Goal: Complete application form

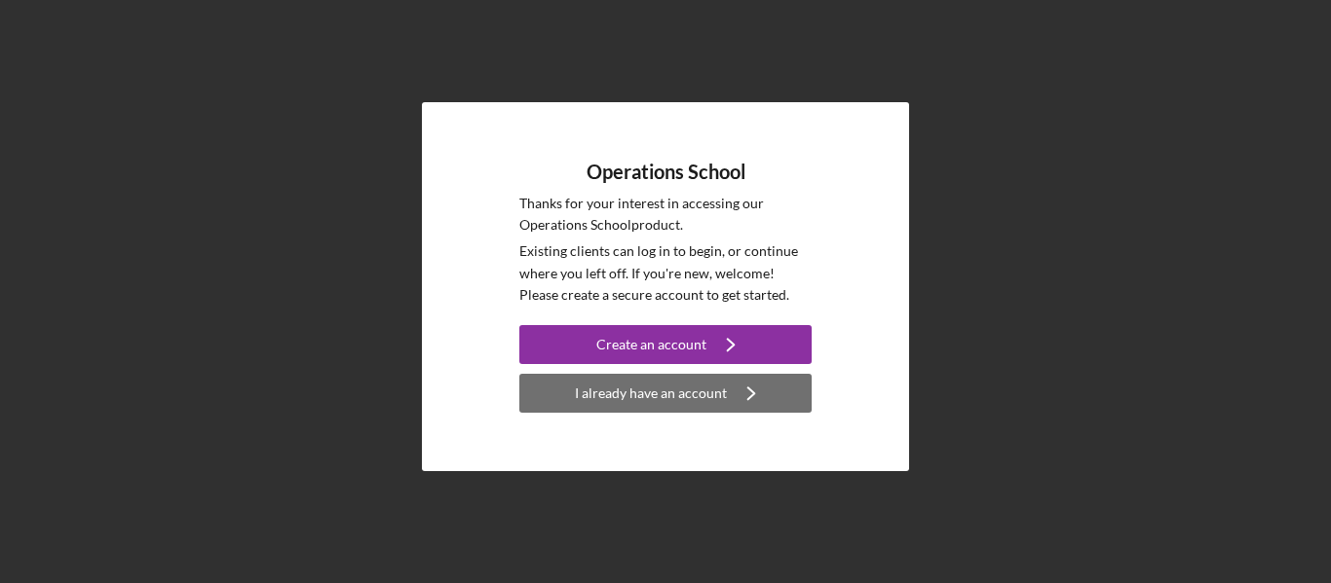
click at [647, 397] on div "I already have an account" at bounding box center [651, 393] width 152 height 39
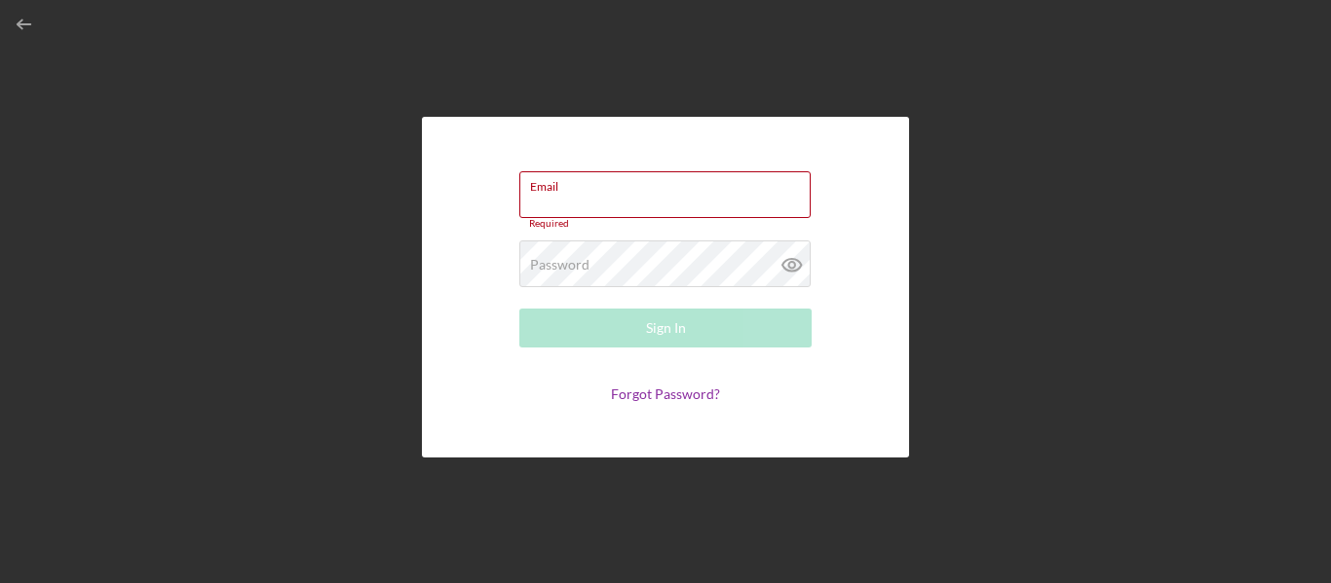
type input "[EMAIL_ADDRESS][DOMAIN_NAME]"
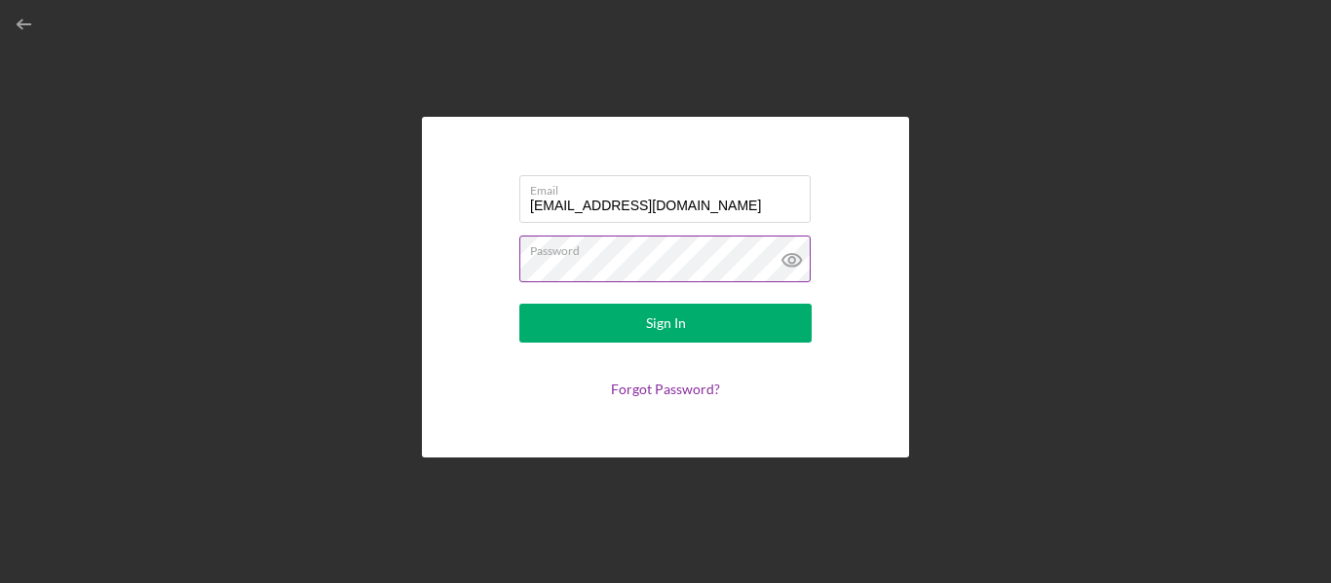
click at [787, 256] on icon at bounding box center [791, 260] width 19 height 13
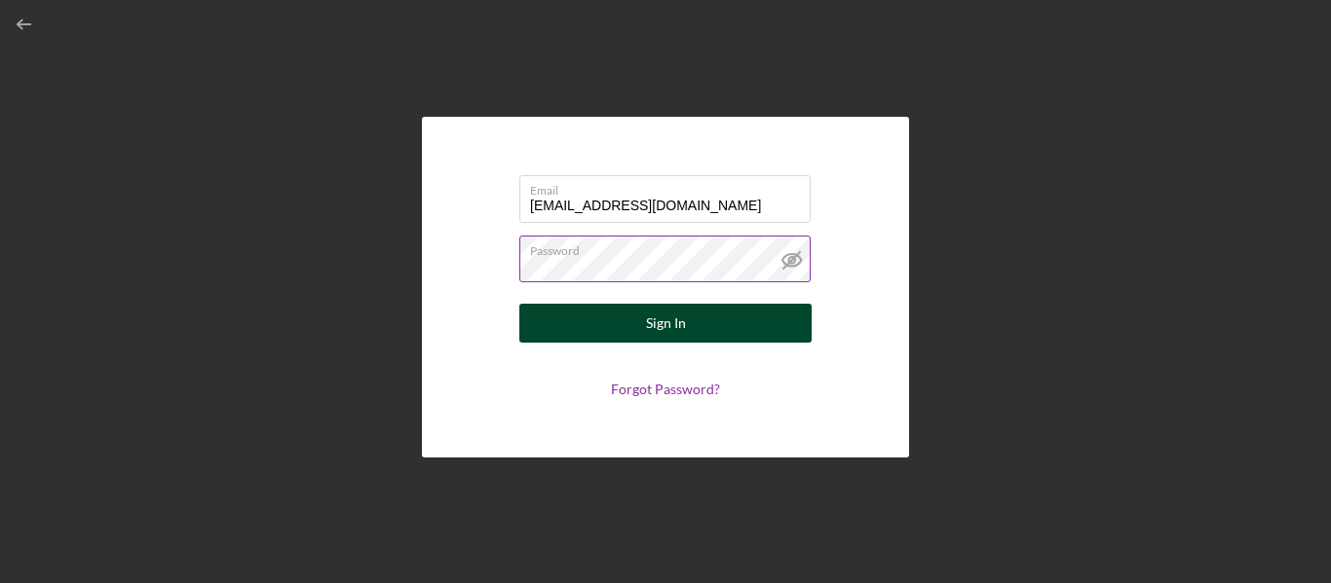
click at [694, 324] on button "Sign In" at bounding box center [665, 323] width 292 height 39
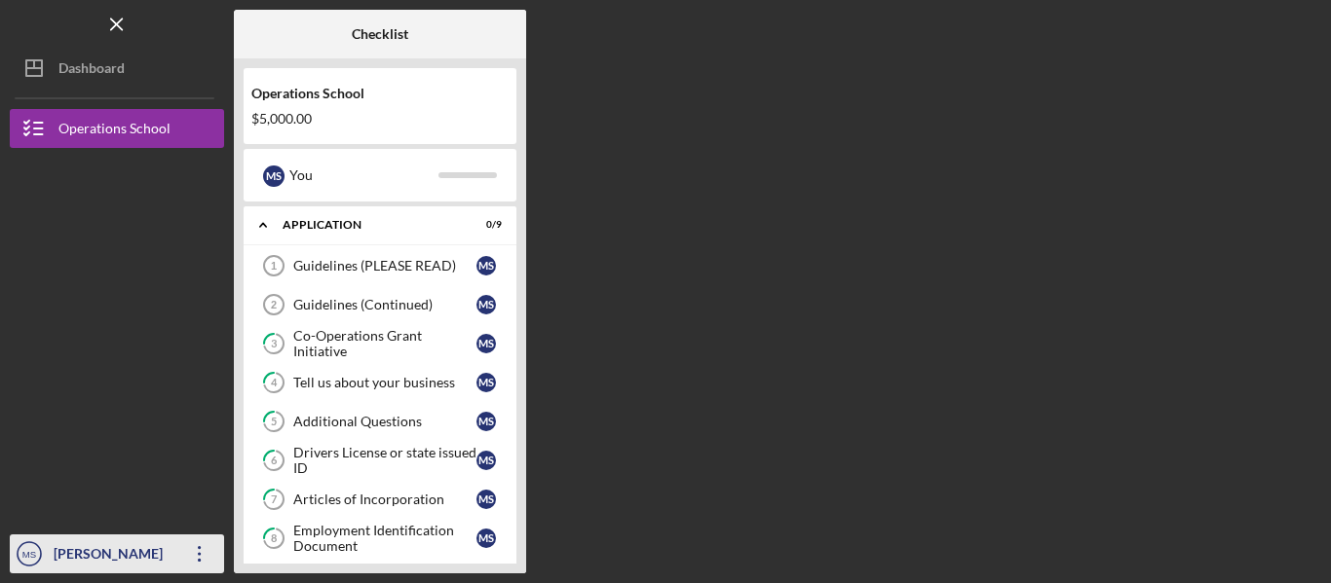
click at [190, 560] on icon "Icon/Overflow" at bounding box center [199, 554] width 49 height 49
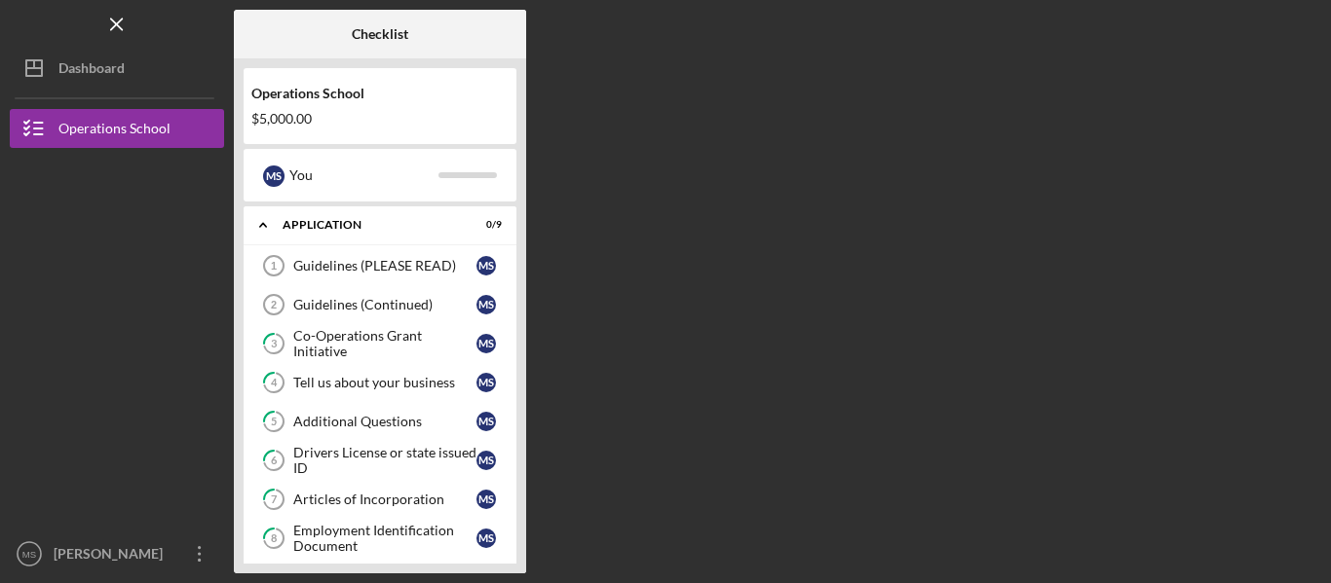
click at [698, 363] on div "Checklist Operations School $5,000.00 M S You Icon/Expander Application 0 / 9 G…" at bounding box center [777, 292] width 1087 height 564
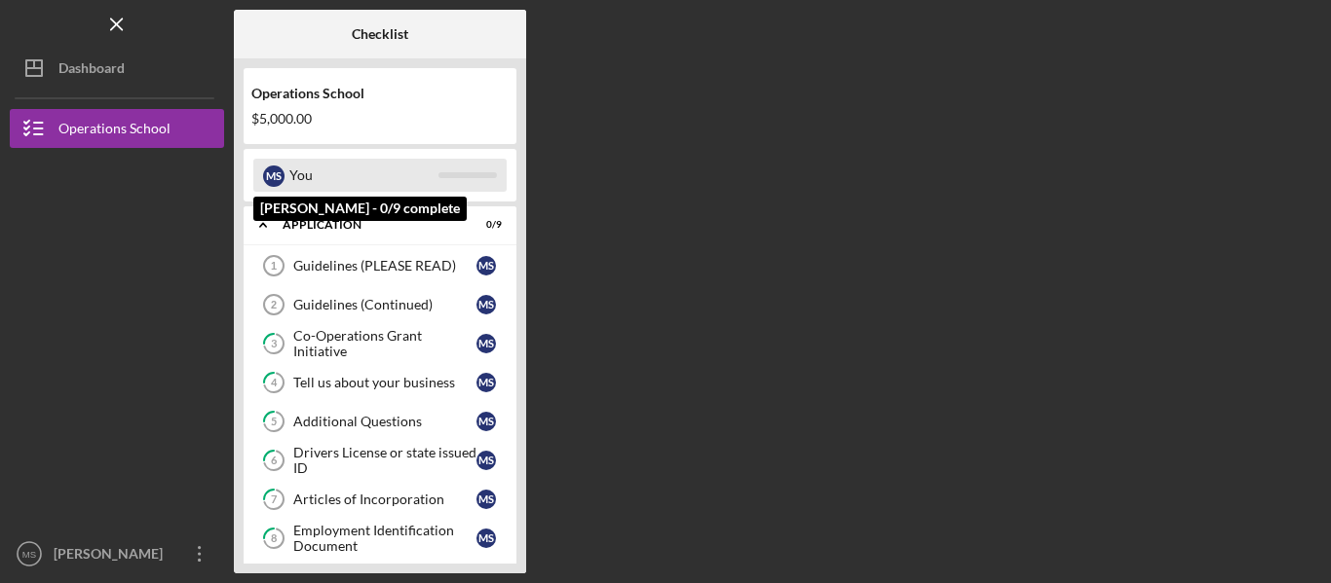
click at [475, 171] on div "M S You" at bounding box center [379, 175] width 253 height 33
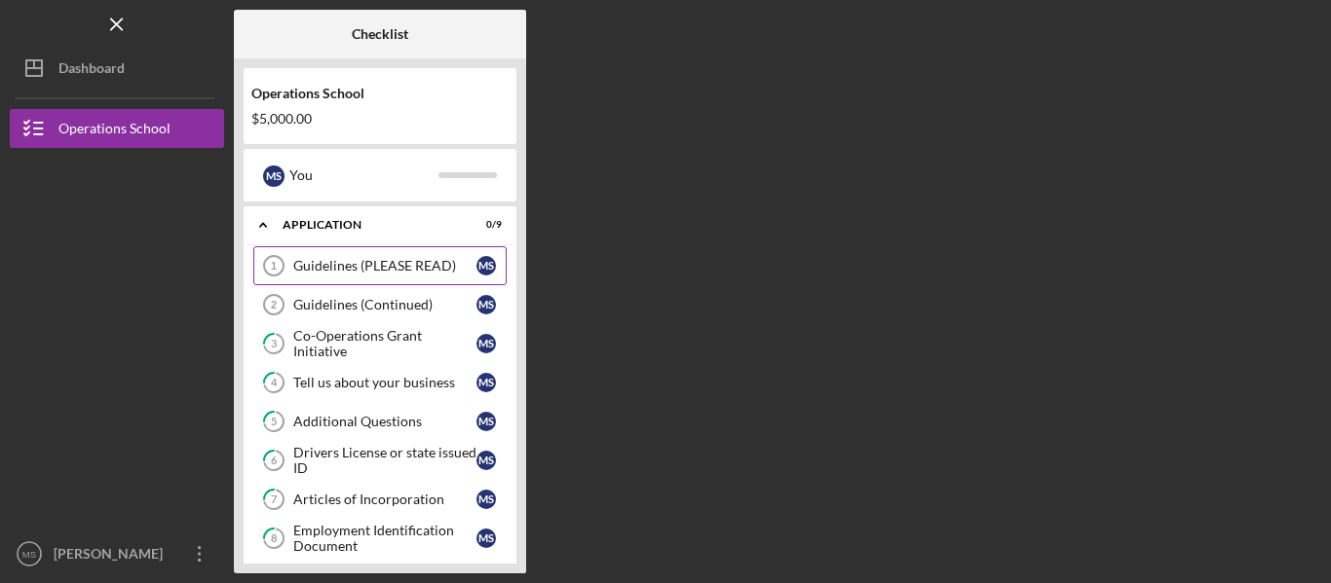
click at [410, 249] on link "Guidelines (PLEASE READ) 1 Guidelines (PLEASE READ) M S" at bounding box center [379, 265] width 253 height 39
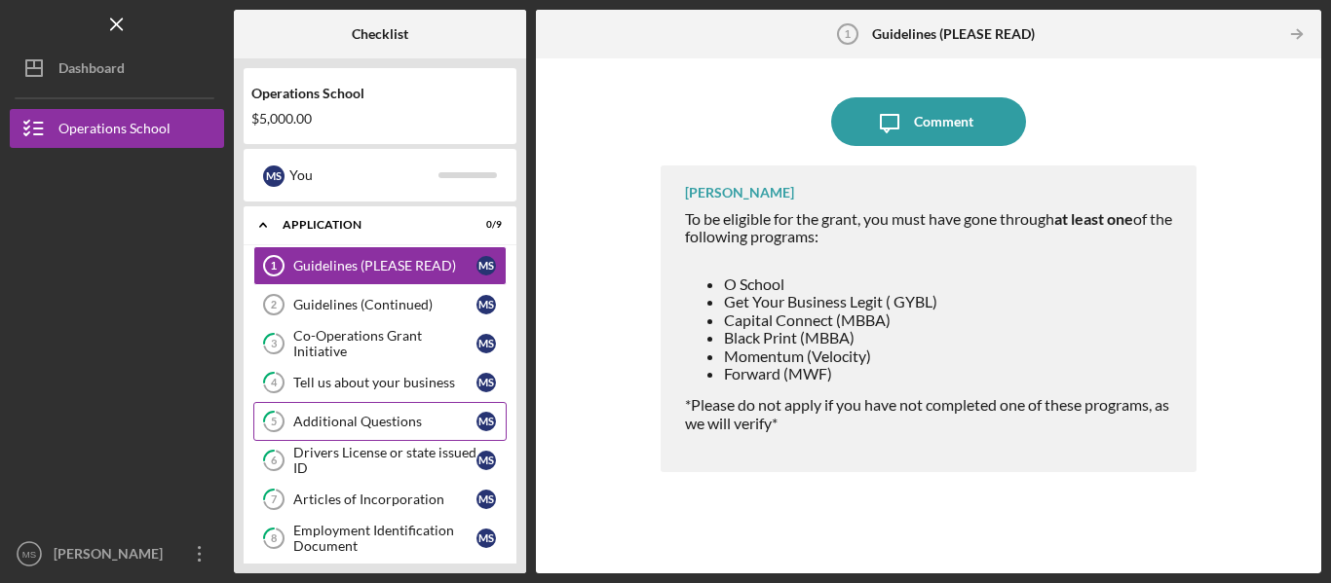
drag, startPoint x: 410, startPoint y: 249, endPoint x: 321, endPoint y: 412, distance: 185.3
click at [321, 412] on link "5 Additional Questions M S" at bounding box center [379, 421] width 253 height 39
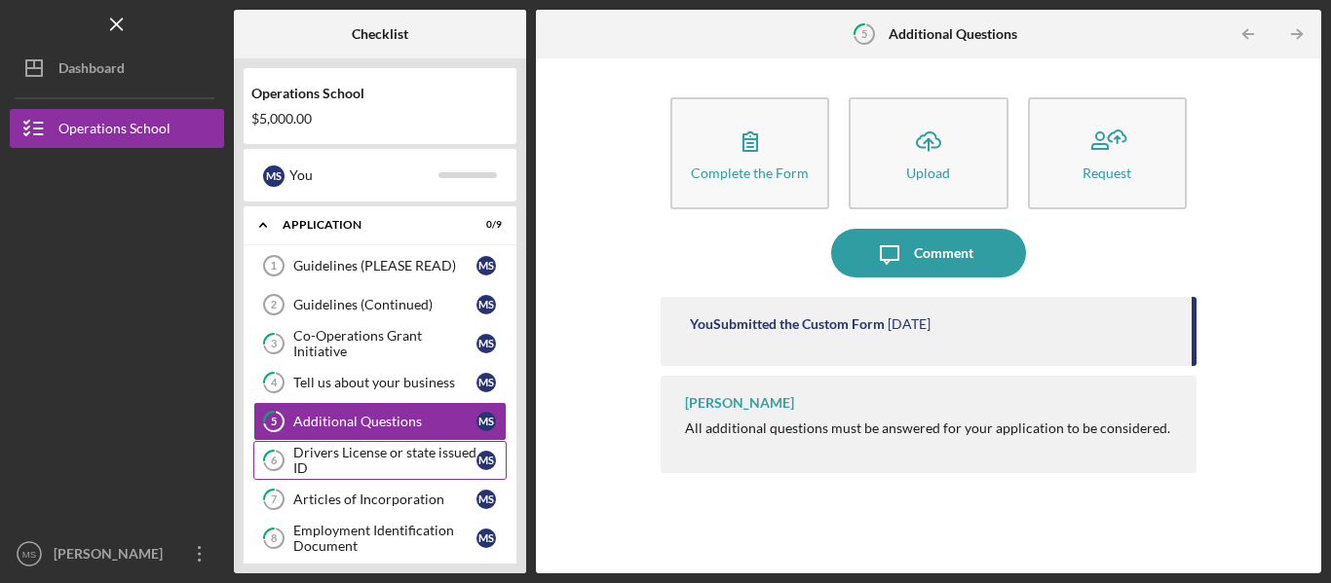
click at [382, 468] on div "Drivers License or state issued ID" at bounding box center [384, 460] width 183 height 31
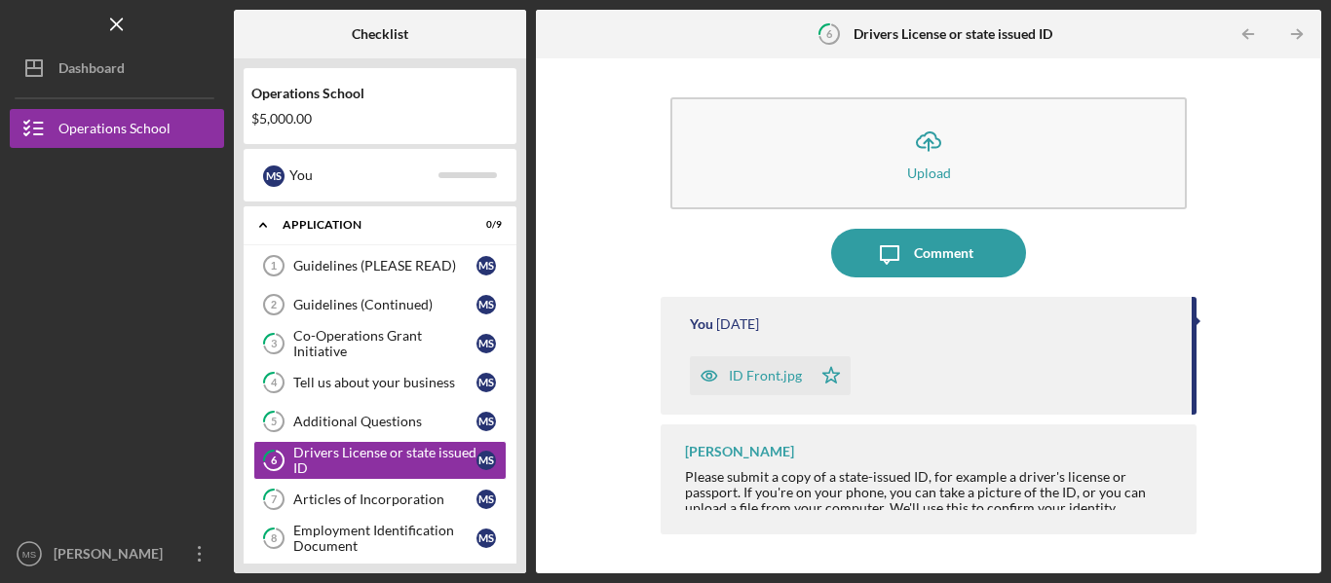
drag, startPoint x: 732, startPoint y: 350, endPoint x: 971, endPoint y: 374, distance: 240.9
click at [971, 374] on div "ID Front.jpg Icon/Star" at bounding box center [931, 371] width 482 height 49
click at [364, 505] on div "Articles of Incorporation" at bounding box center [384, 500] width 183 height 16
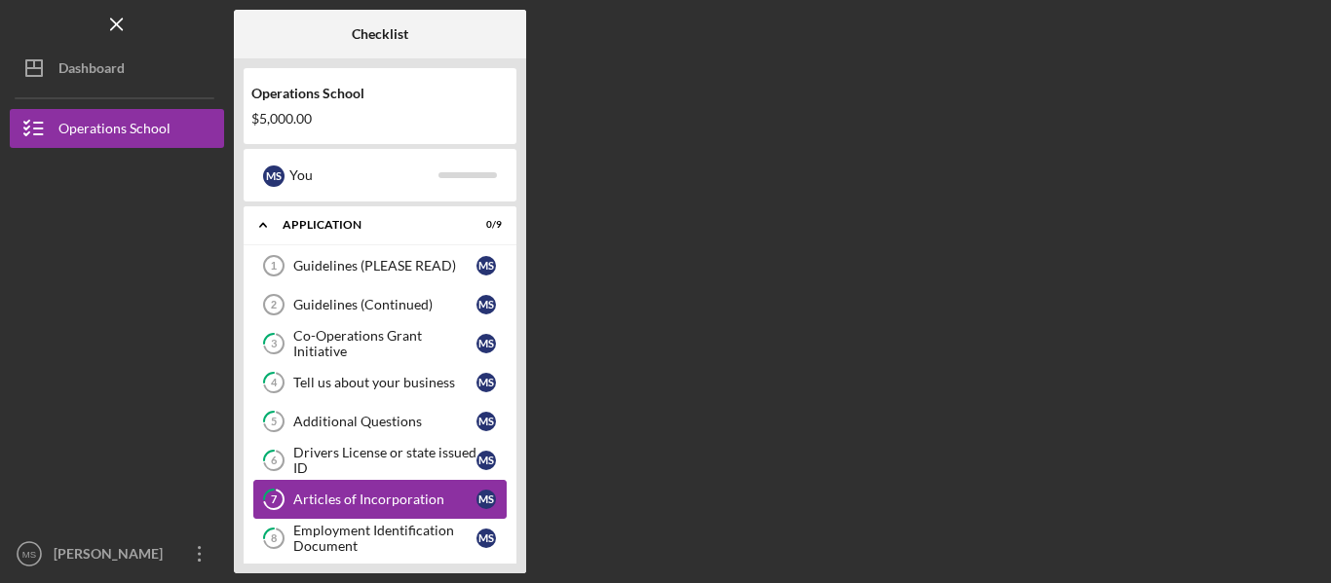
click at [364, 505] on div "Articles of Incorporation" at bounding box center [384, 500] width 183 height 16
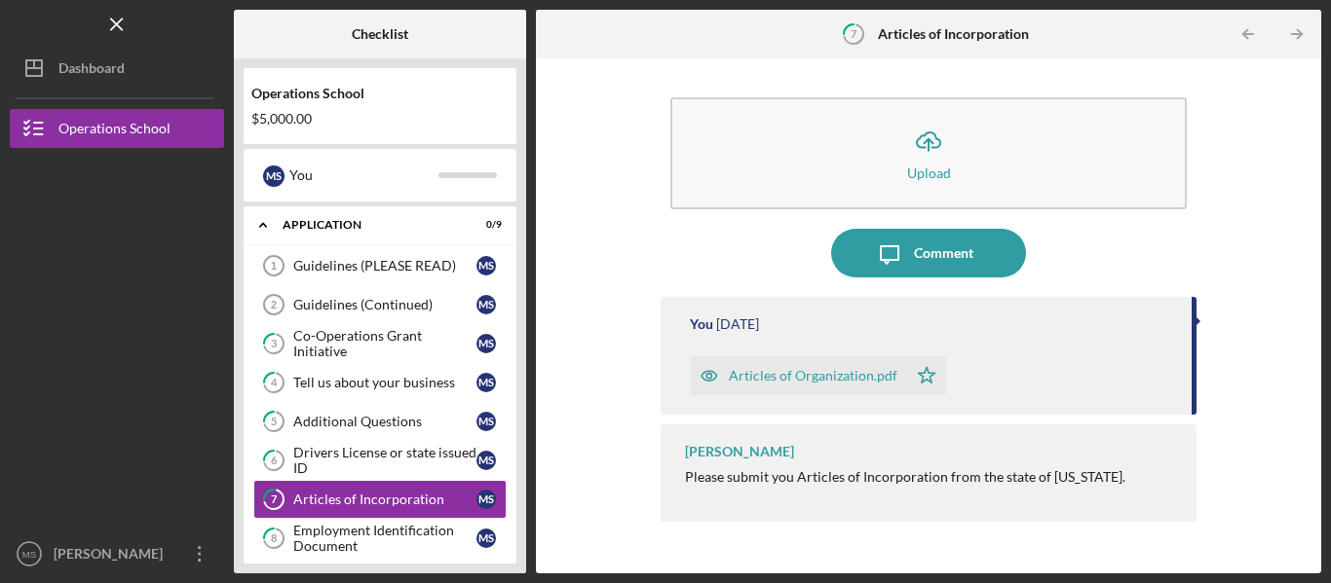
click at [455, 127] on div "$5,000.00" at bounding box center [379, 119] width 257 height 16
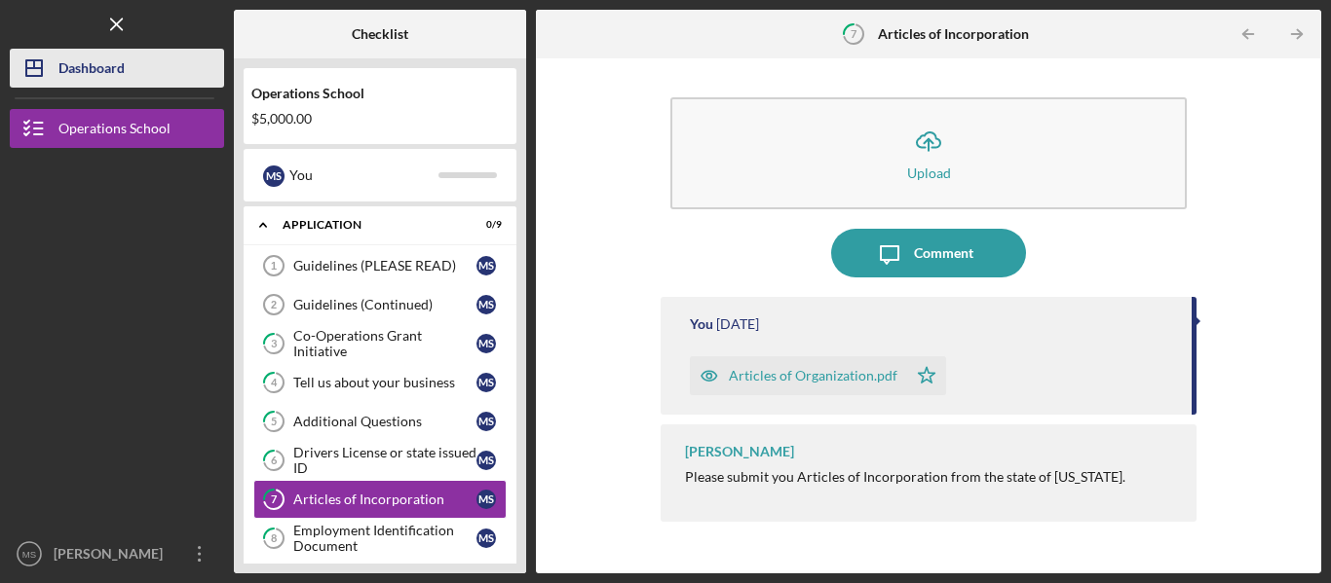
click at [134, 80] on button "Icon/Dashboard Dashboard" at bounding box center [117, 68] width 214 height 39
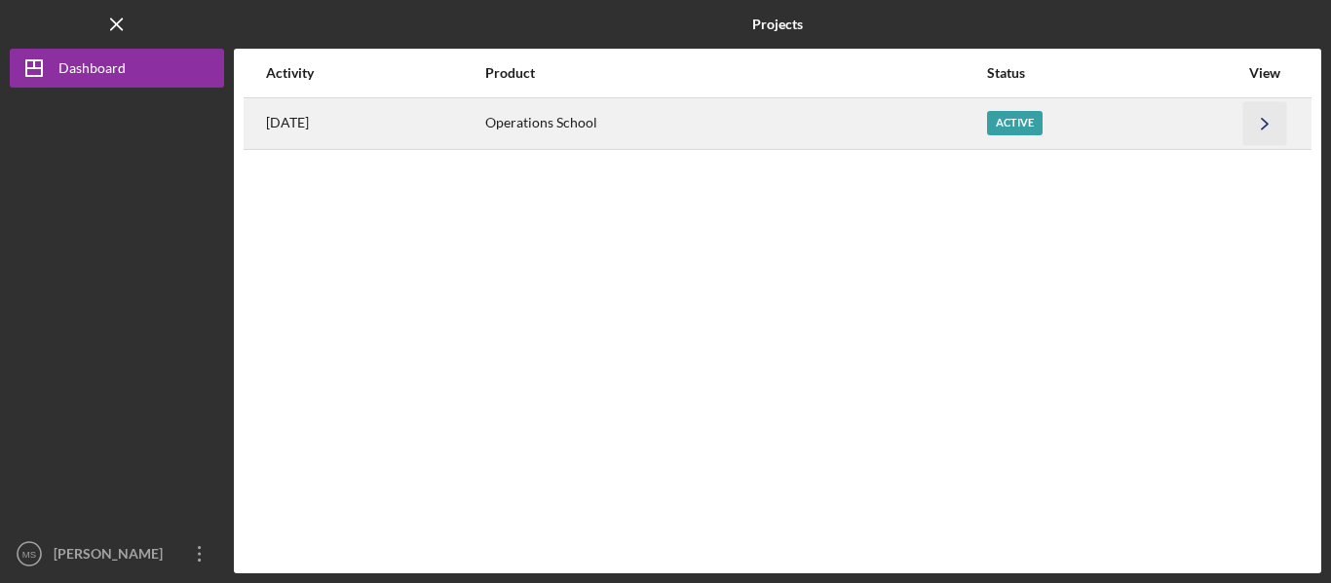
click at [1249, 120] on icon "Icon/Navigate" at bounding box center [1265, 123] width 44 height 44
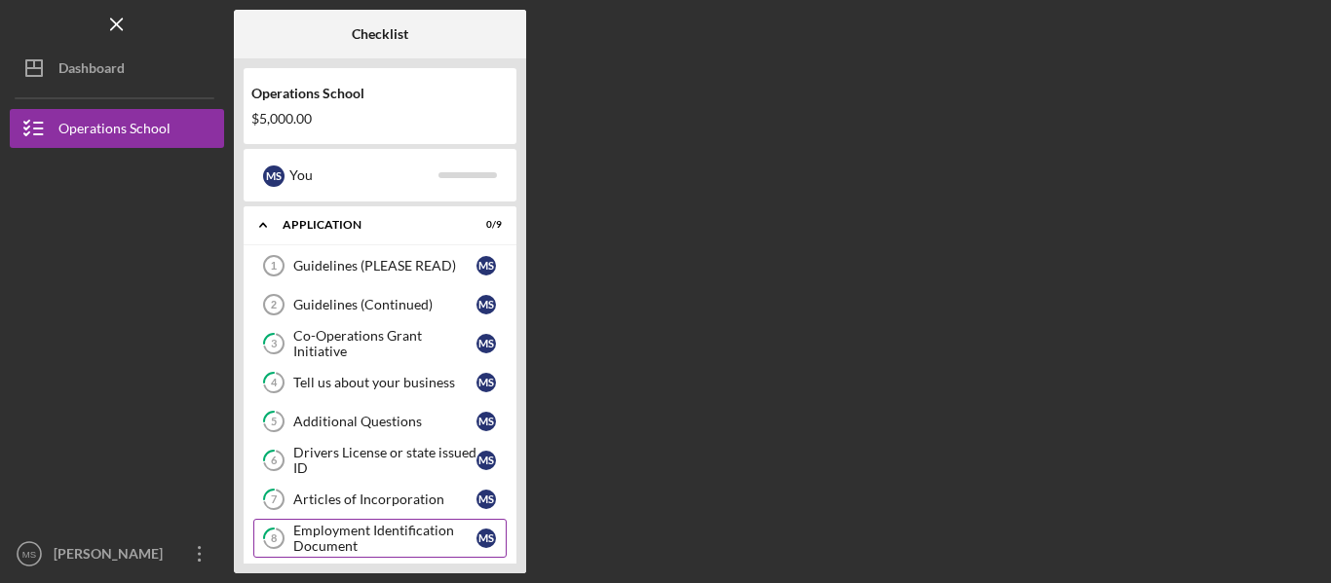
click at [295, 541] on div "Employment Identification Document" at bounding box center [384, 538] width 183 height 31
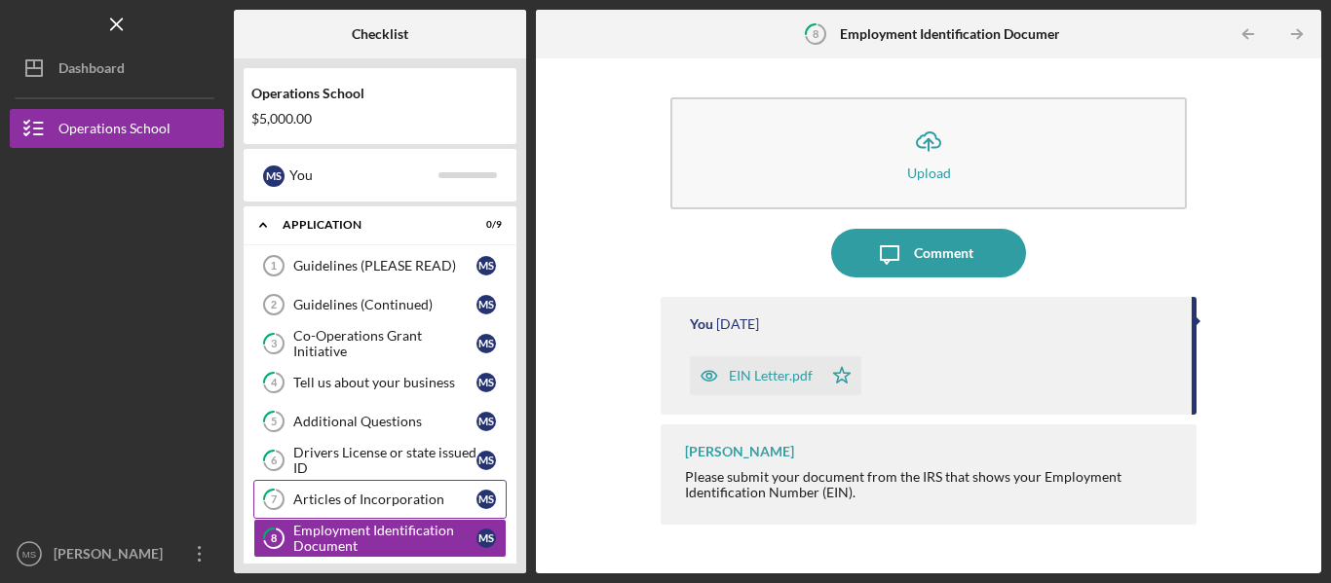
click at [346, 490] on link "7 Articles of Incorporation M S" at bounding box center [379, 499] width 253 height 39
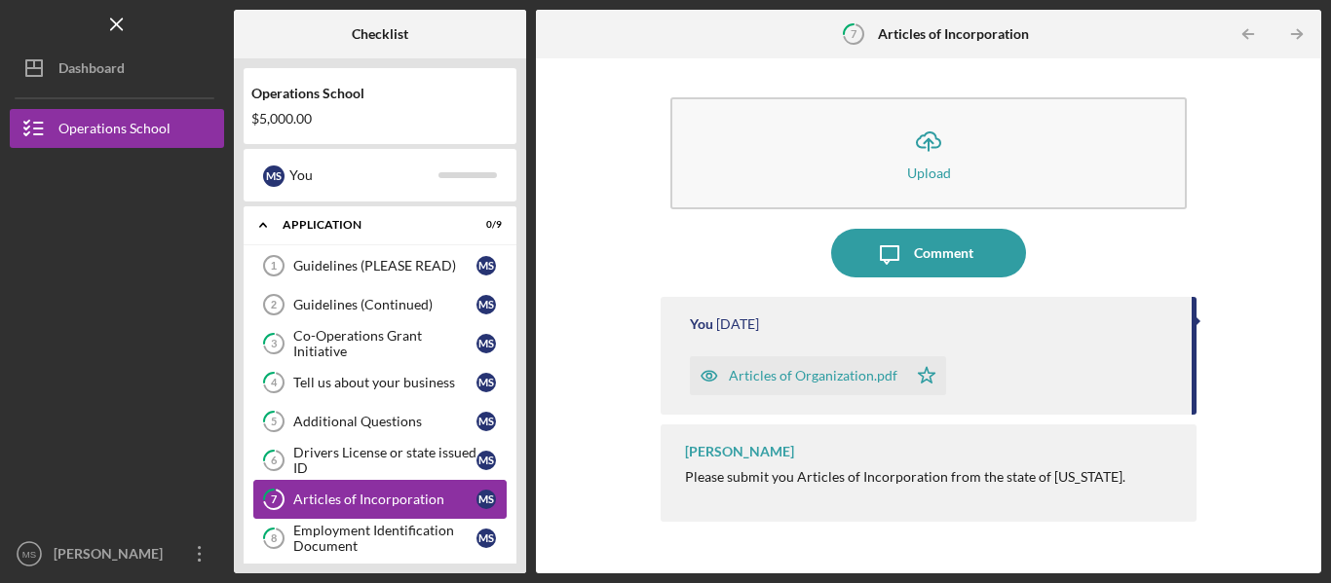
click at [346, 490] on link "7 Articles of Incorporation M S" at bounding box center [379, 499] width 253 height 39
drag, startPoint x: 346, startPoint y: 490, endPoint x: 347, endPoint y: 470, distance: 19.5
click at [347, 470] on div "Guidelines (PLEASE READ) 1 Guidelines (PLEASE READ) M S Guidelines (Continued) …" at bounding box center [380, 426] width 273 height 360
click at [352, 450] on div "Drivers License or state issued ID" at bounding box center [384, 460] width 183 height 31
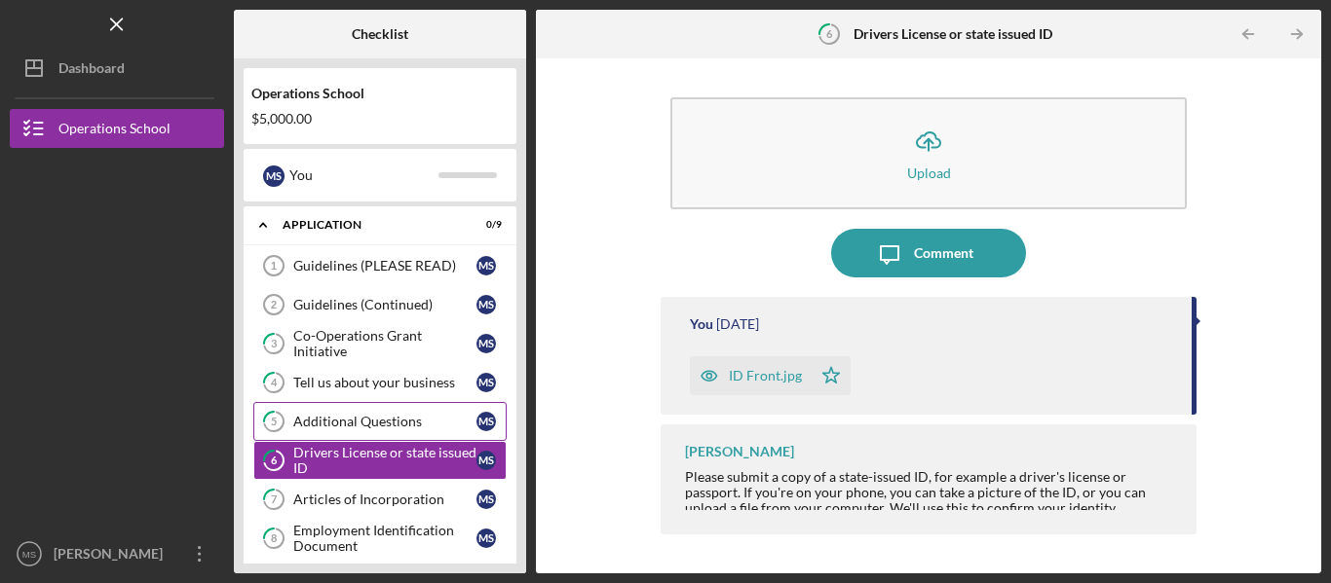
click at [369, 418] on div "Additional Questions" at bounding box center [384, 422] width 183 height 16
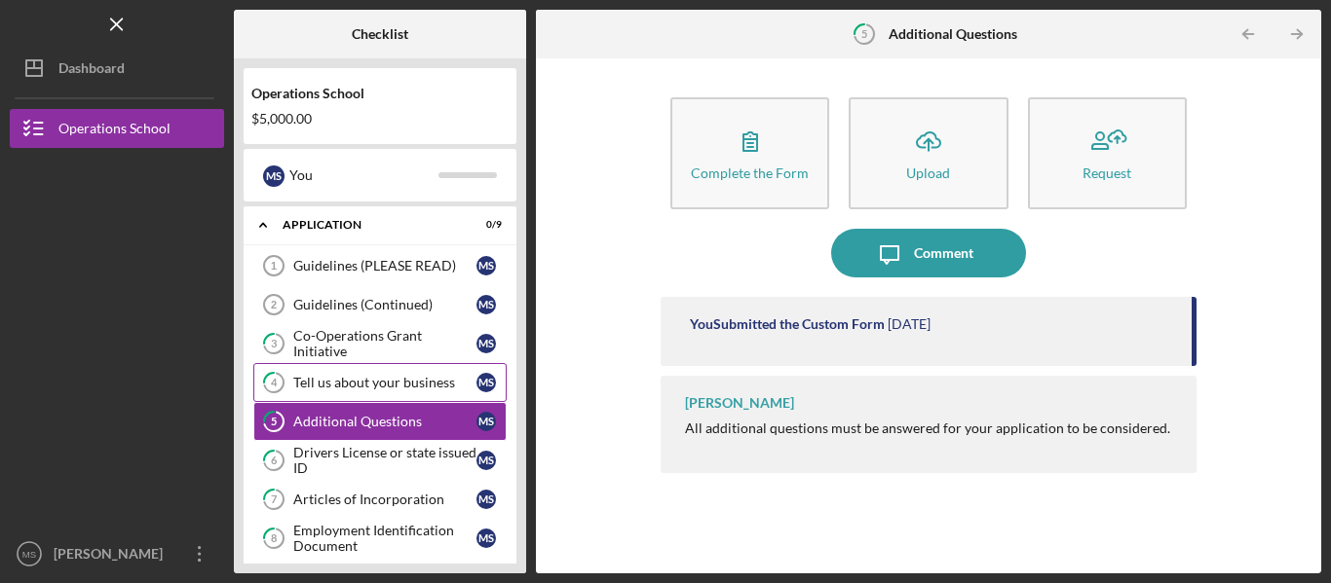
click at [374, 384] on div "Tell us about your business" at bounding box center [384, 383] width 183 height 16
